Goal: Transaction & Acquisition: Purchase product/service

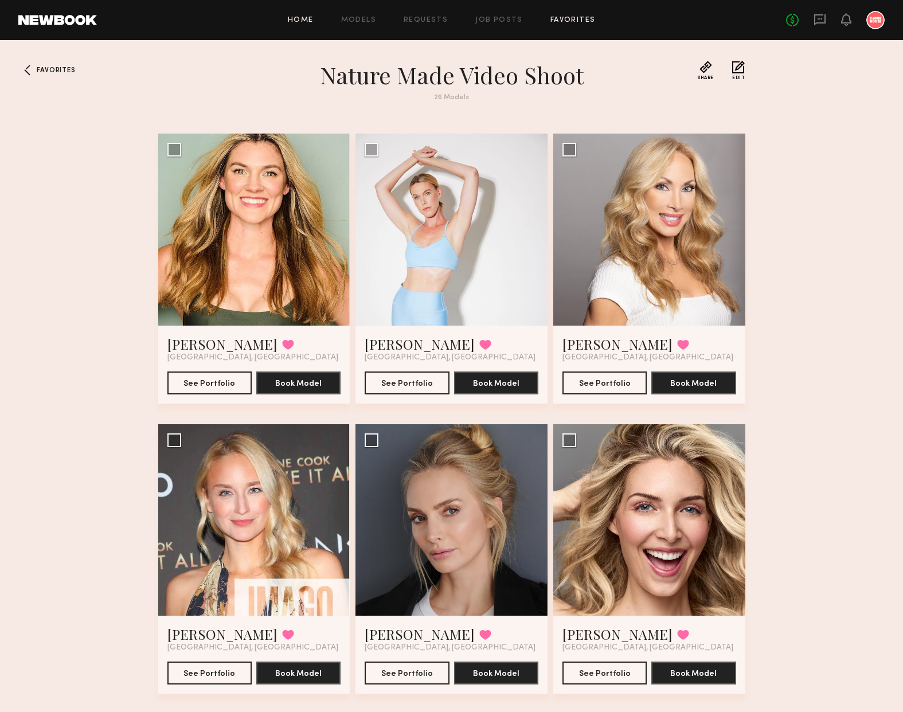
click at [307, 21] on link "Home" at bounding box center [301, 20] width 26 height 7
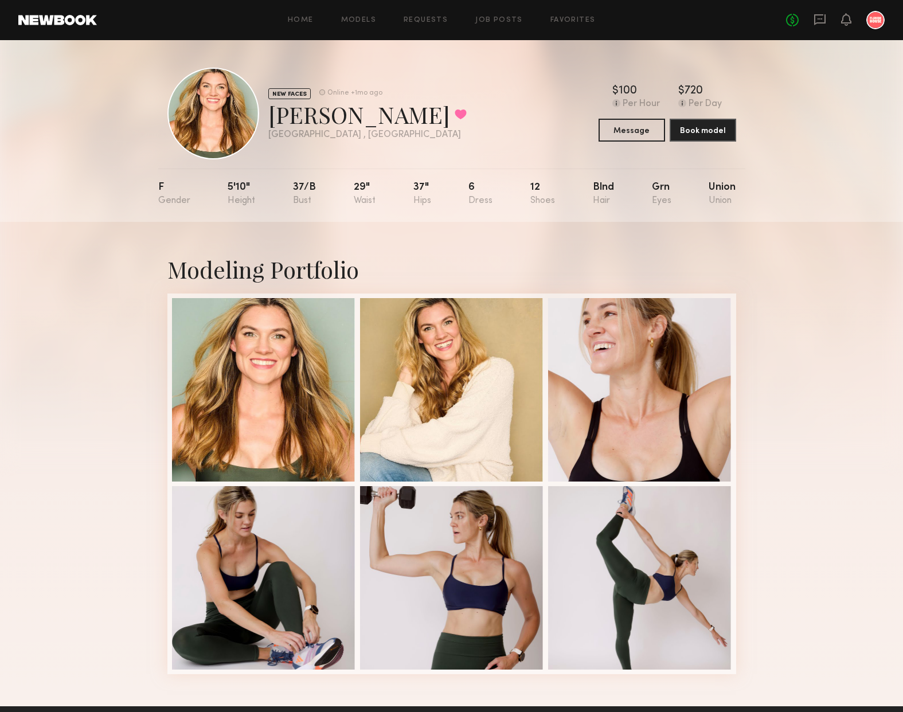
click at [306, 15] on div "Home Models Requests Job Posts Favorites Sign Out No fees up to $5,000" at bounding box center [491, 20] width 788 height 18
click at [306, 25] on div "Home Models Requests Job Posts Favorites Sign Out No fees up to $5,000" at bounding box center [491, 20] width 788 height 18
click at [302, 20] on link "Home" at bounding box center [301, 20] width 26 height 7
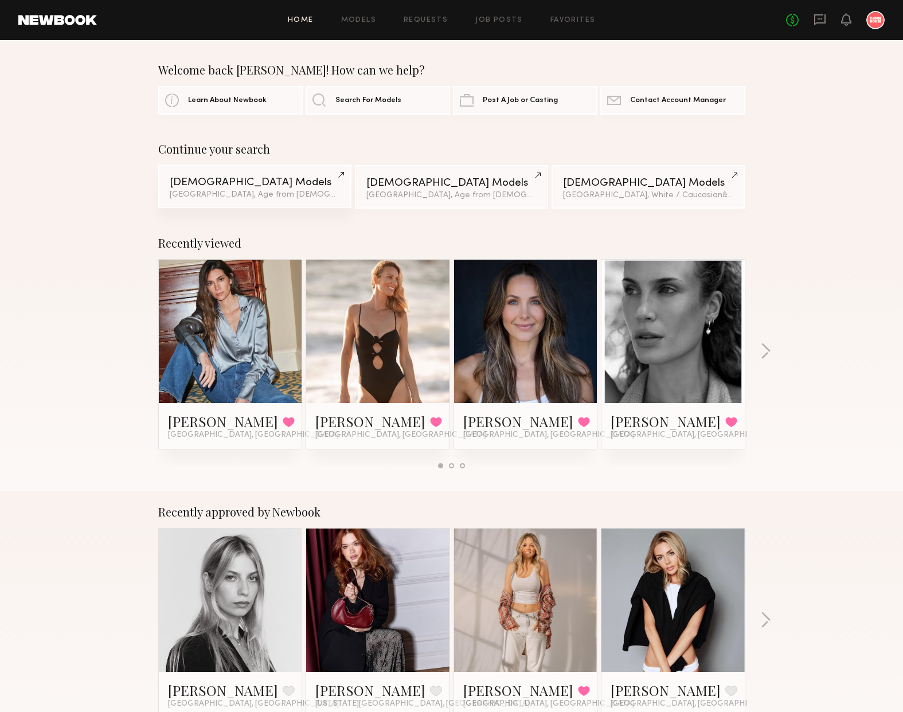
click at [214, 183] on div "[DEMOGRAPHIC_DATA] Models" at bounding box center [255, 182] width 170 height 11
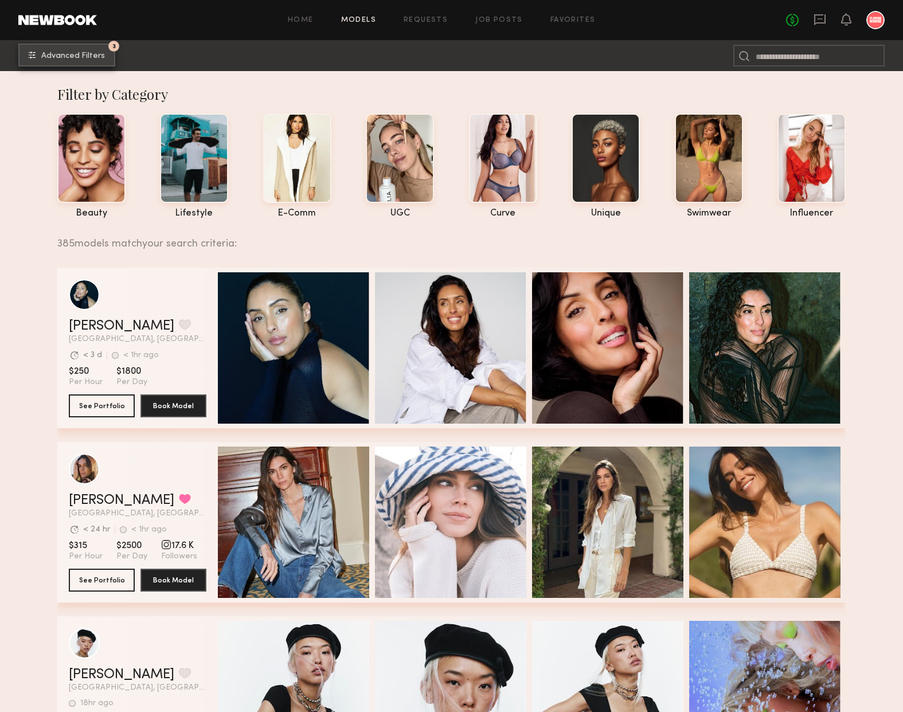
click at [75, 55] on span "Advanced Filters" at bounding box center [73, 56] width 64 height 8
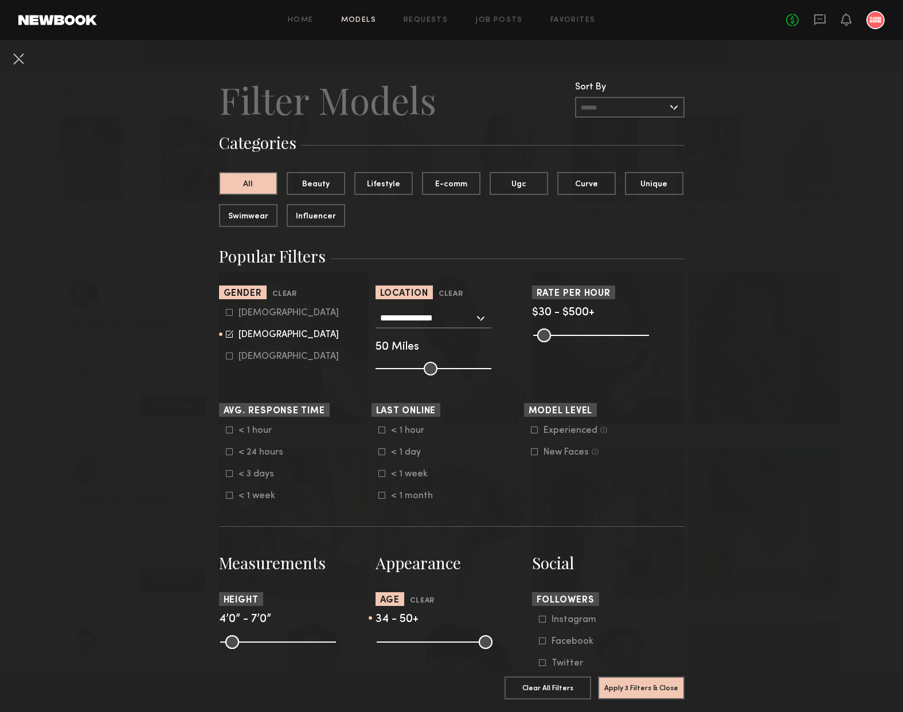
scroll to position [181, 0]
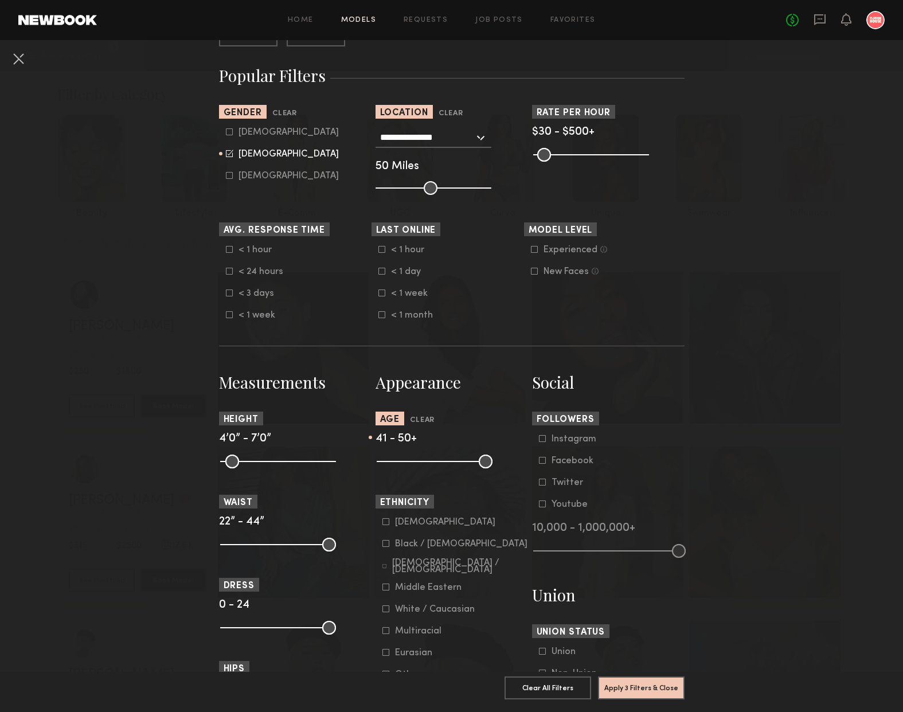
drag, startPoint x: 437, startPoint y: 464, endPoint x: 458, endPoint y: 466, distance: 20.7
type input "**"
click at [458, 466] on input "range" at bounding box center [435, 462] width 116 height 14
drag, startPoint x: 486, startPoint y: 462, endPoint x: 508, endPoint y: 462, distance: 22.4
click at [509, 462] on div at bounding box center [452, 461] width 153 height 14
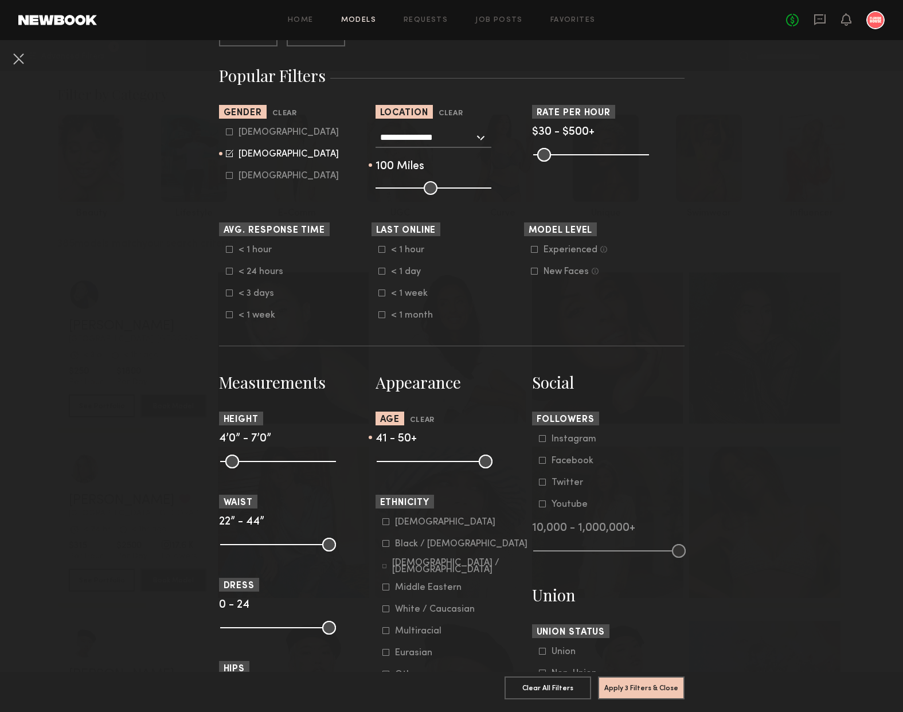
drag, startPoint x: 432, startPoint y: 188, endPoint x: 510, endPoint y: 189, distance: 78.0
type input "***"
click at [492, 189] on input "range" at bounding box center [434, 188] width 116 height 14
click at [627, 685] on button "Apply 3 Filters & Close" at bounding box center [641, 687] width 87 height 23
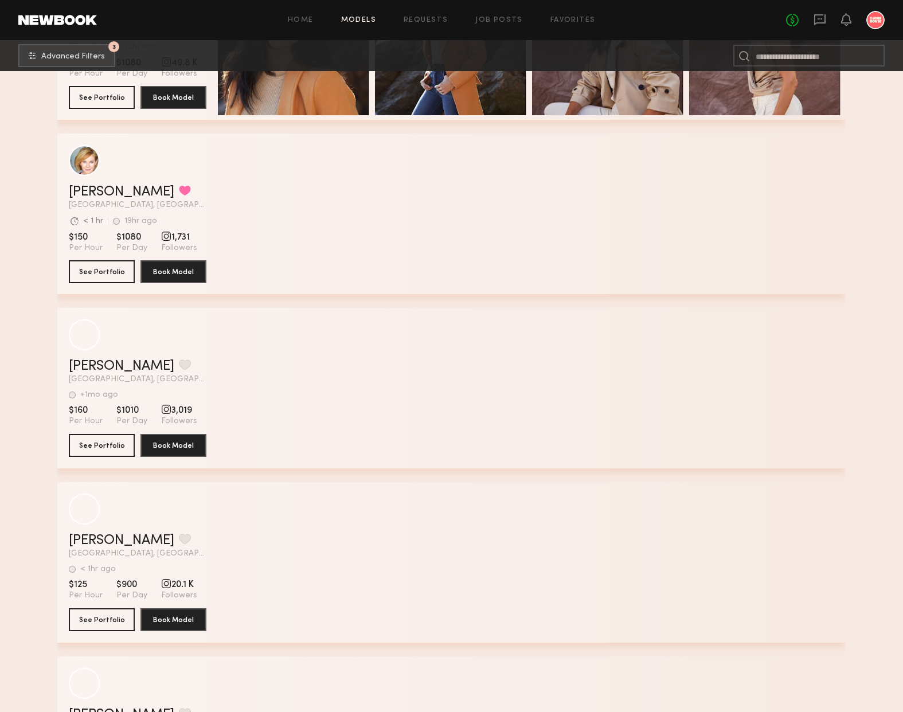
scroll to position [2618, 0]
